Goal: Task Accomplishment & Management: Manage account settings

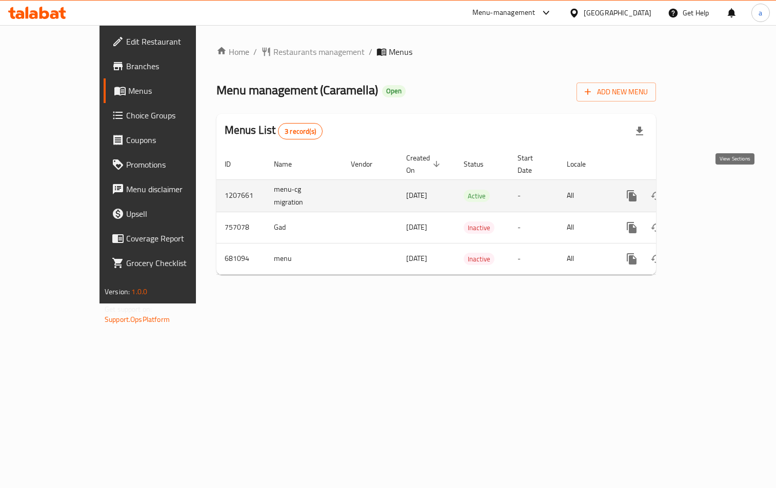
click at [712, 190] on icon "enhanced table" at bounding box center [706, 196] width 12 height 12
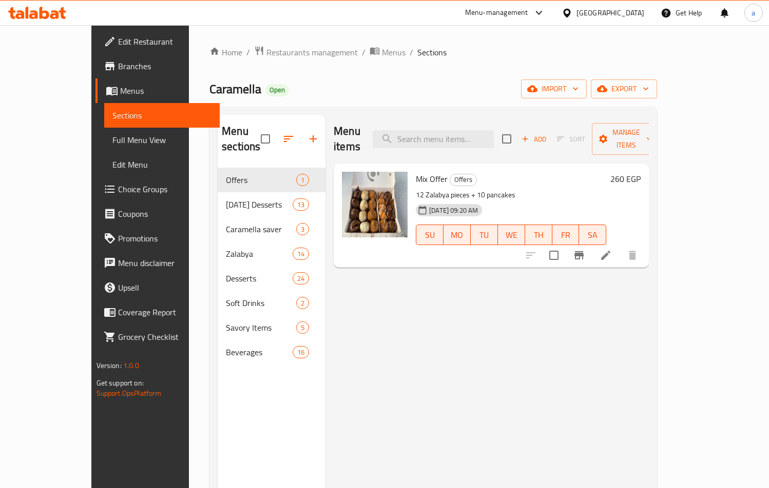
click at [118, 188] on span "Choice Groups" at bounding box center [164, 189] width 93 height 12
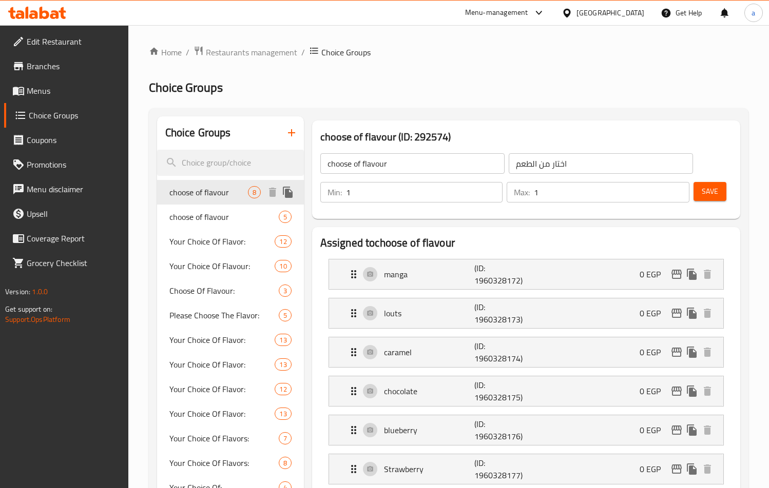
click at [205, 195] on span "choose of flavour" at bounding box center [208, 192] width 78 height 12
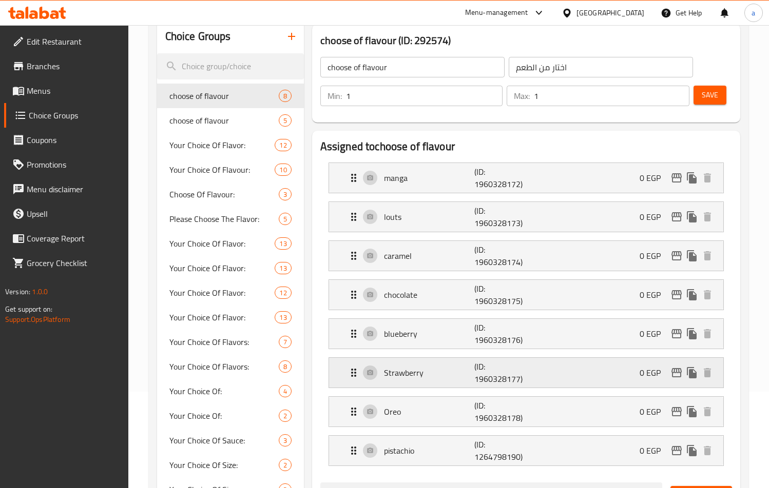
scroll to position [51, 0]
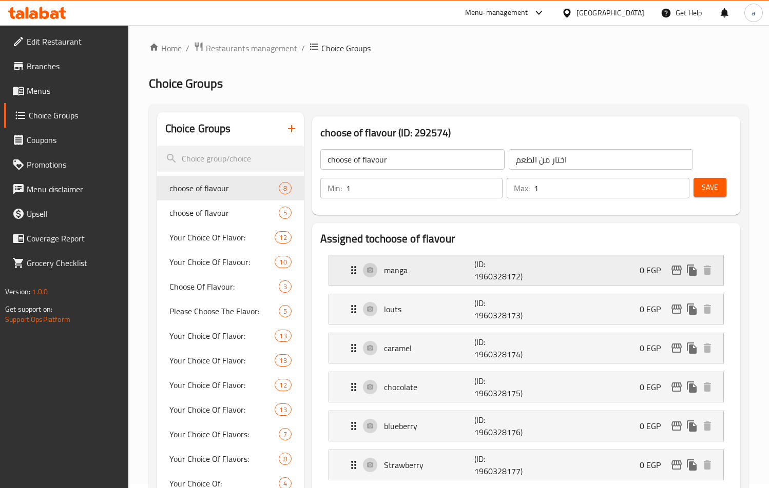
scroll to position [0, 0]
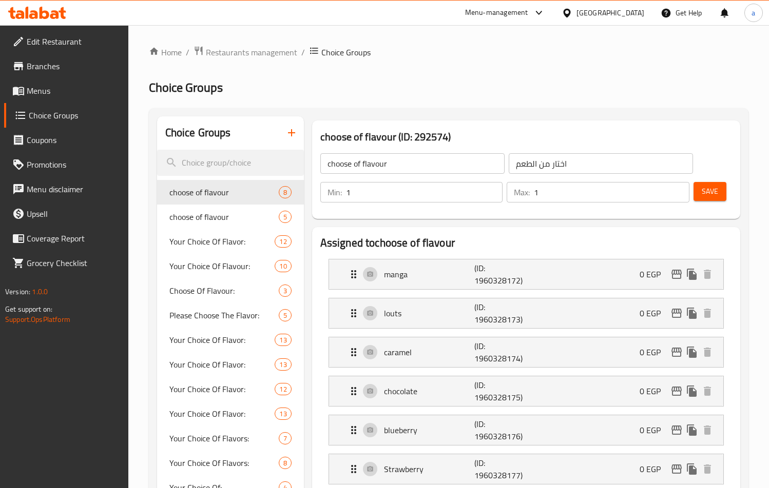
click at [210, 54] on span "Restaurants management" at bounding box center [251, 52] width 91 height 12
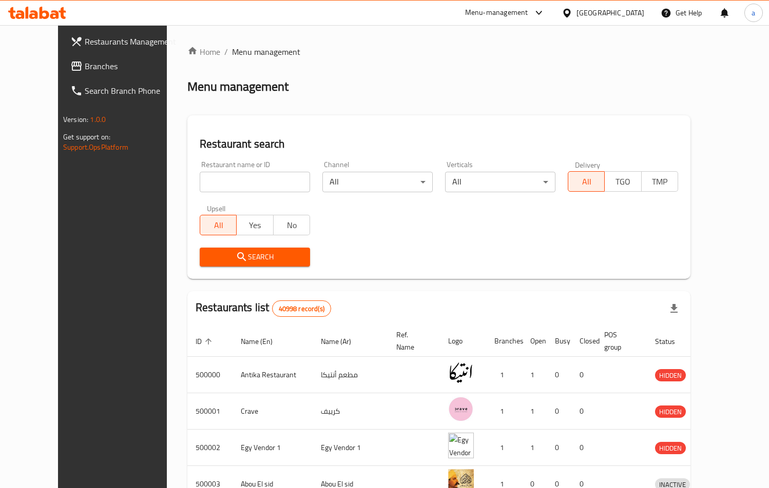
click at [85, 70] on span "Branches" at bounding box center [131, 66] width 93 height 12
